Goal: Find specific page/section: Find specific page/section

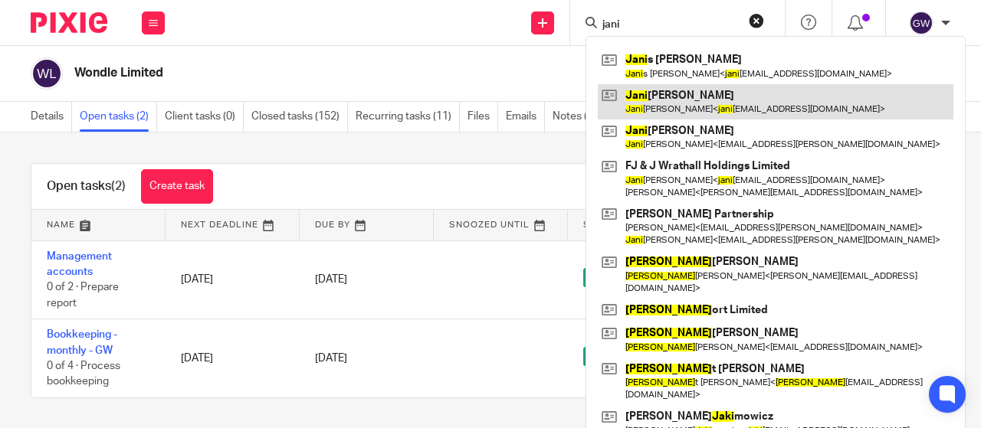
type input "jani"
click at [685, 99] on link at bounding box center [776, 101] width 356 height 35
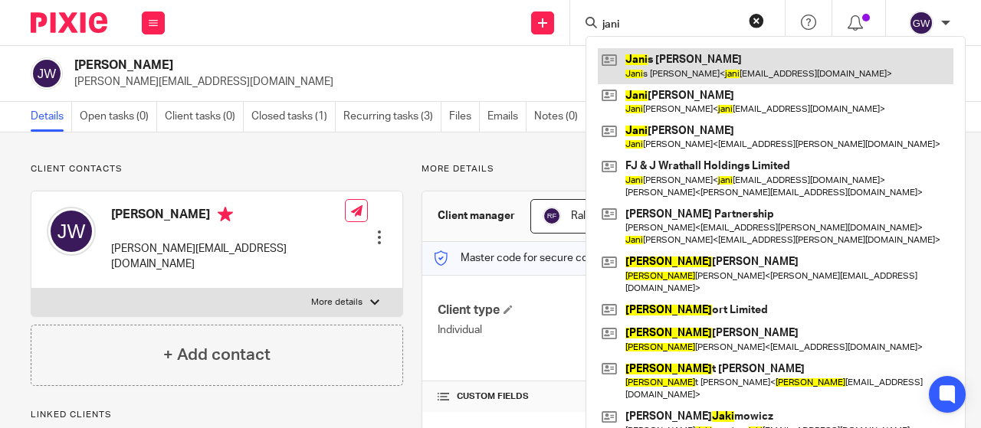
type input "jani"
click at [681, 67] on link at bounding box center [776, 65] width 356 height 35
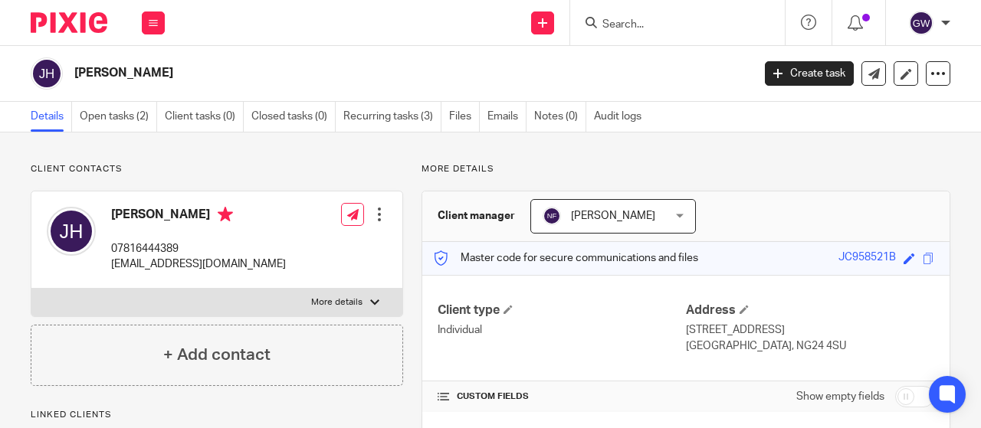
scroll to position [162, 0]
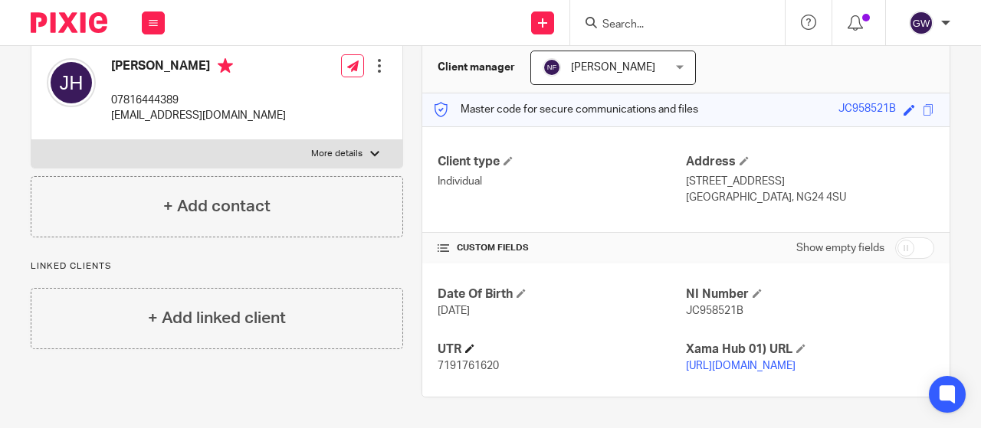
click at [466, 344] on span at bounding box center [469, 348] width 9 height 9
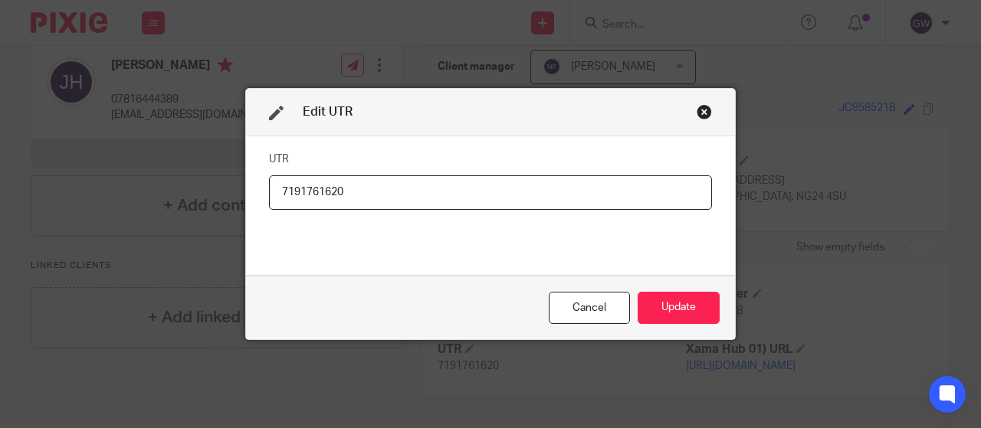
drag, startPoint x: 669, startPoint y: 304, endPoint x: 749, endPoint y: 298, distance: 80.7
click at [669, 304] on button "Update" at bounding box center [679, 308] width 82 height 33
